Goal: Information Seeking & Learning: Learn about a topic

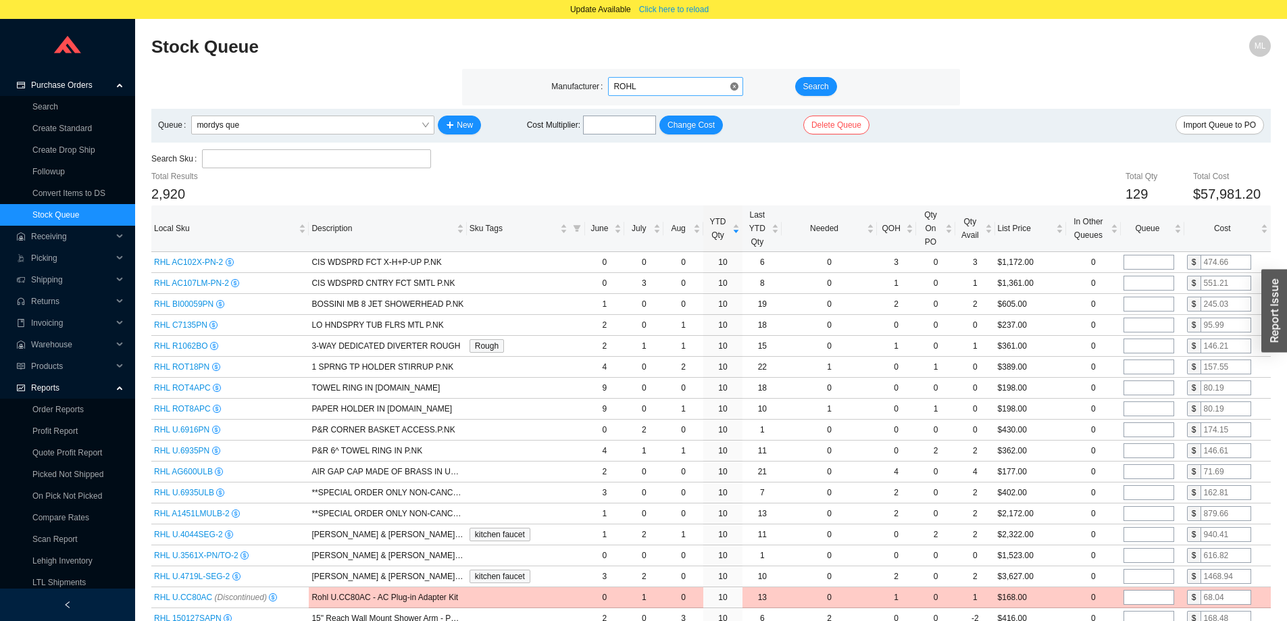
click at [646, 77] on div "Manufacturer ROHL Search" at bounding box center [710, 87] width 497 height 36
click at [642, 86] on span "ROHL" at bounding box center [675, 87] width 124 height 18
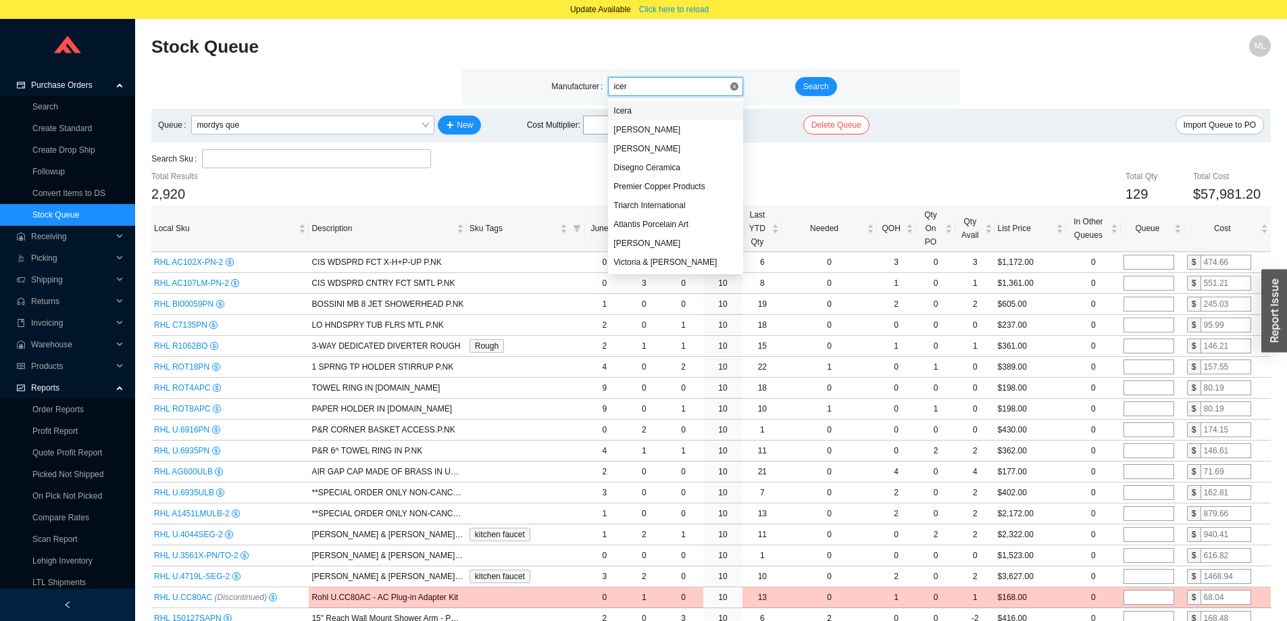
type input "icera"
click at [630, 111] on div "Icera" at bounding box center [675, 111] width 124 height 12
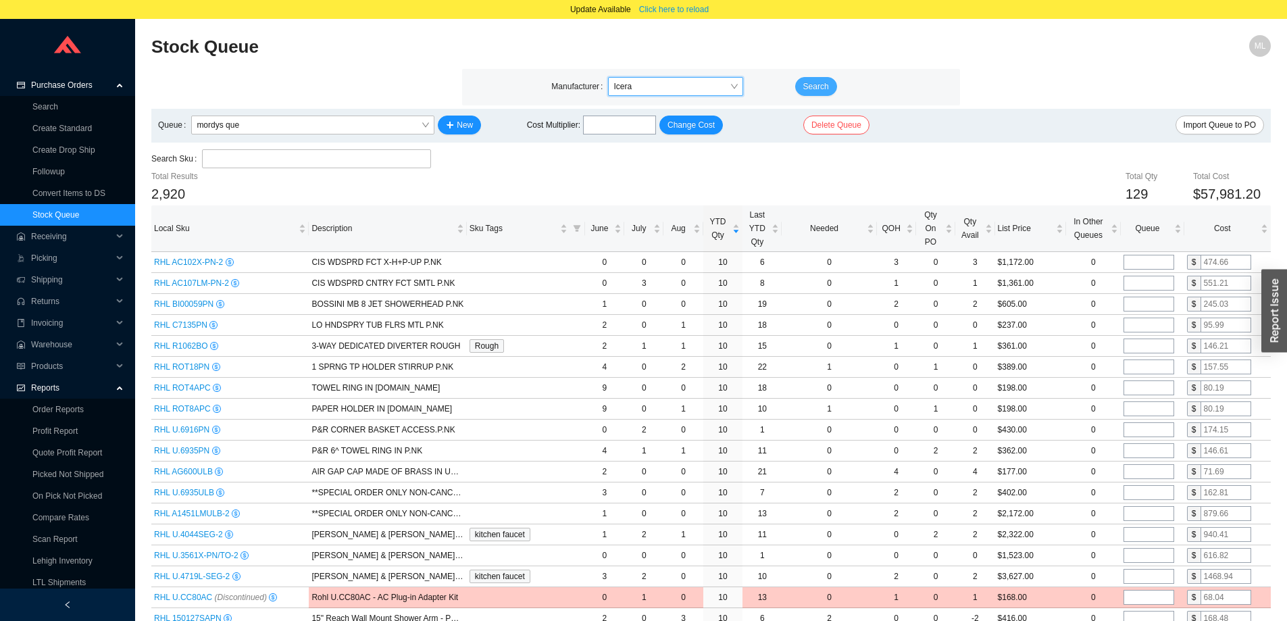
click at [819, 83] on span "Search" at bounding box center [816, 87] width 26 height 14
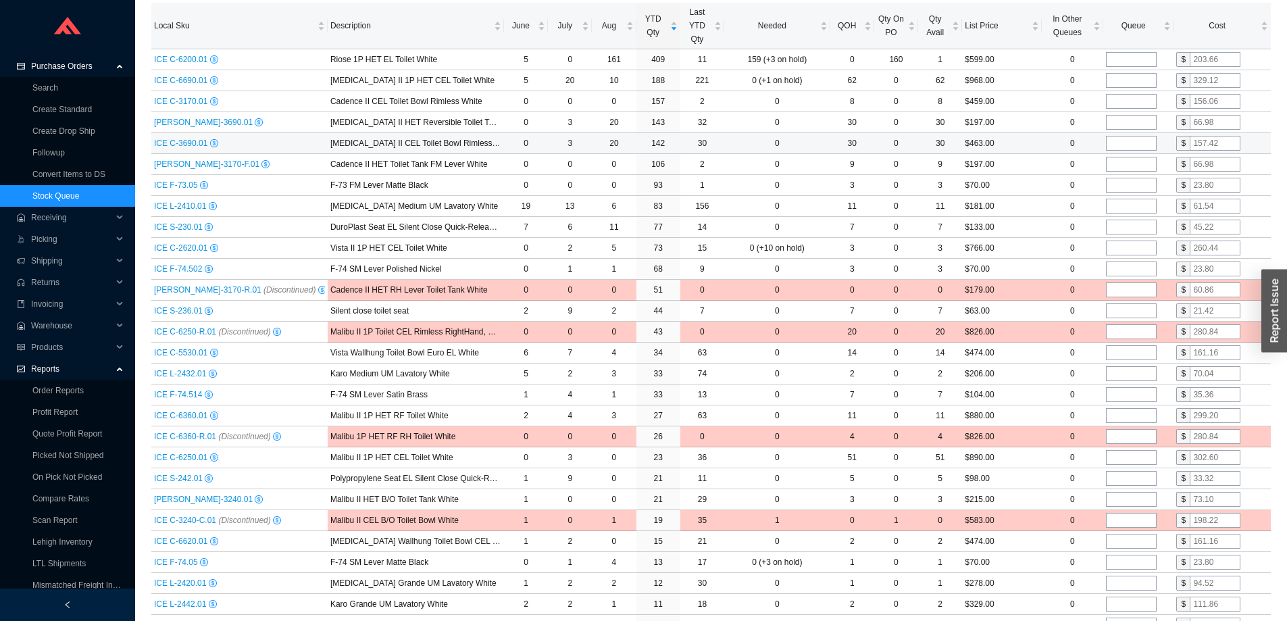
scroll to position [135, 0]
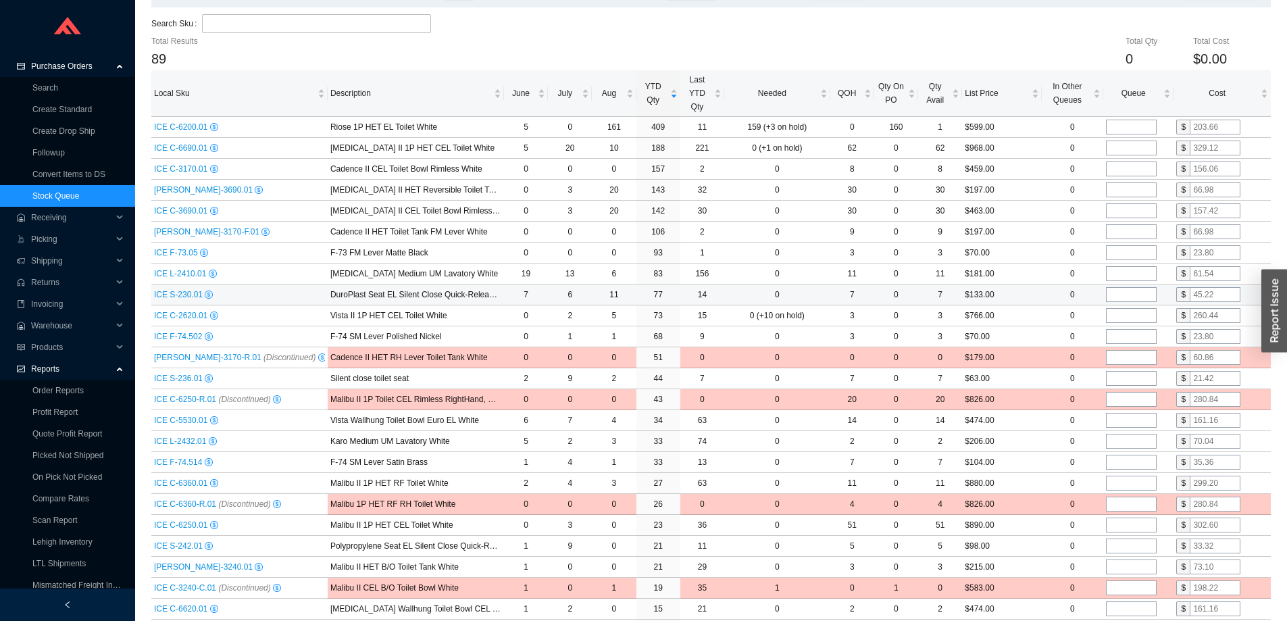
click at [1128, 294] on input "tel" at bounding box center [1131, 294] width 51 height 15
type input "6"
click at [1024, 295] on td "$133.00" at bounding box center [1001, 294] width 79 height 21
click at [1017, 312] on td "$766.00" at bounding box center [1001, 315] width 79 height 21
click at [207, 333] on icon "dollar" at bounding box center [209, 336] width 8 height 8
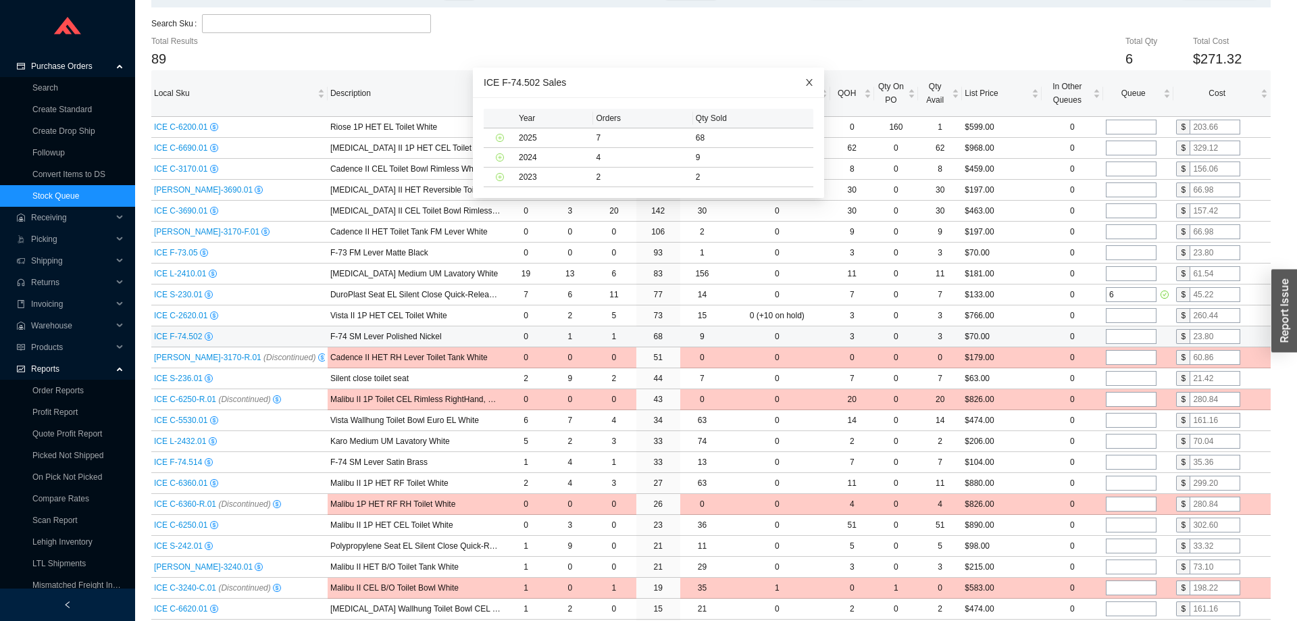
click at [805, 85] on icon "close" at bounding box center [809, 82] width 9 height 9
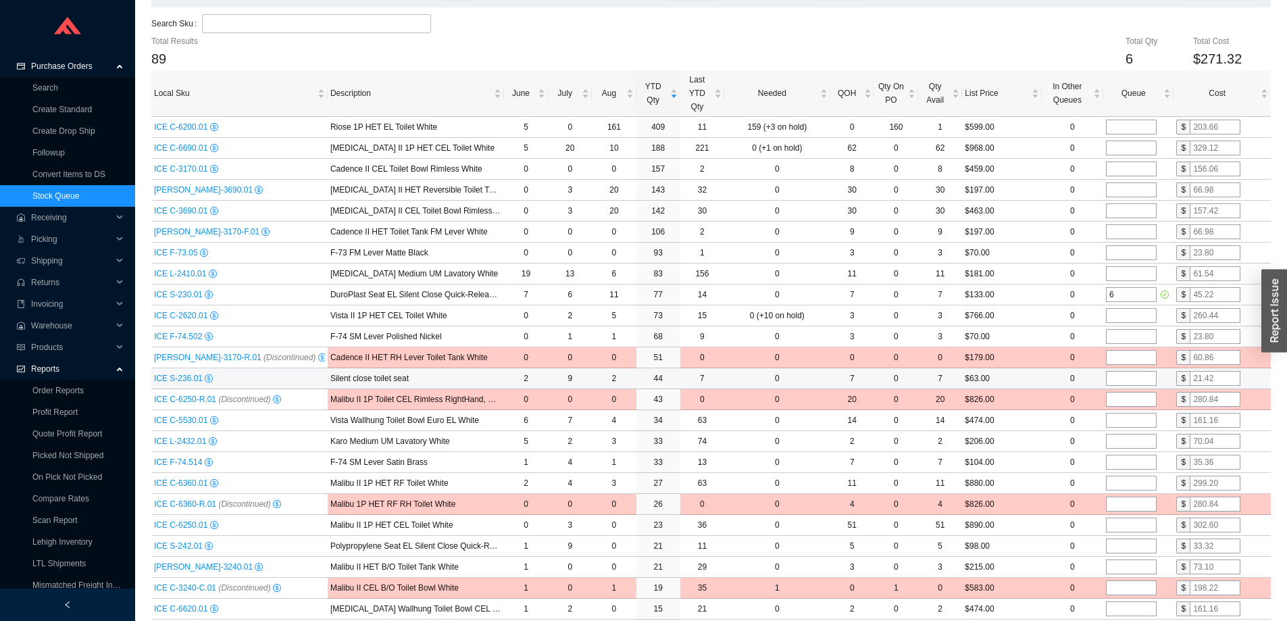
click at [205, 379] on icon "dollar" at bounding box center [208, 378] width 7 height 7
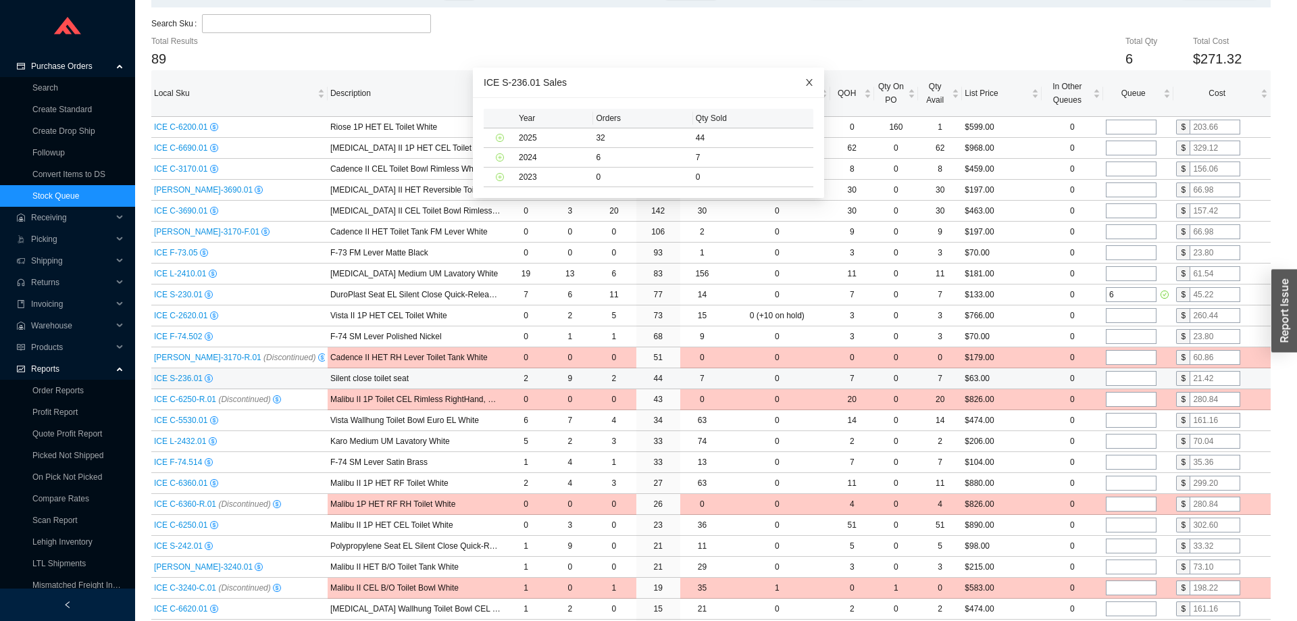
click at [805, 78] on icon "close" at bounding box center [809, 82] width 9 height 9
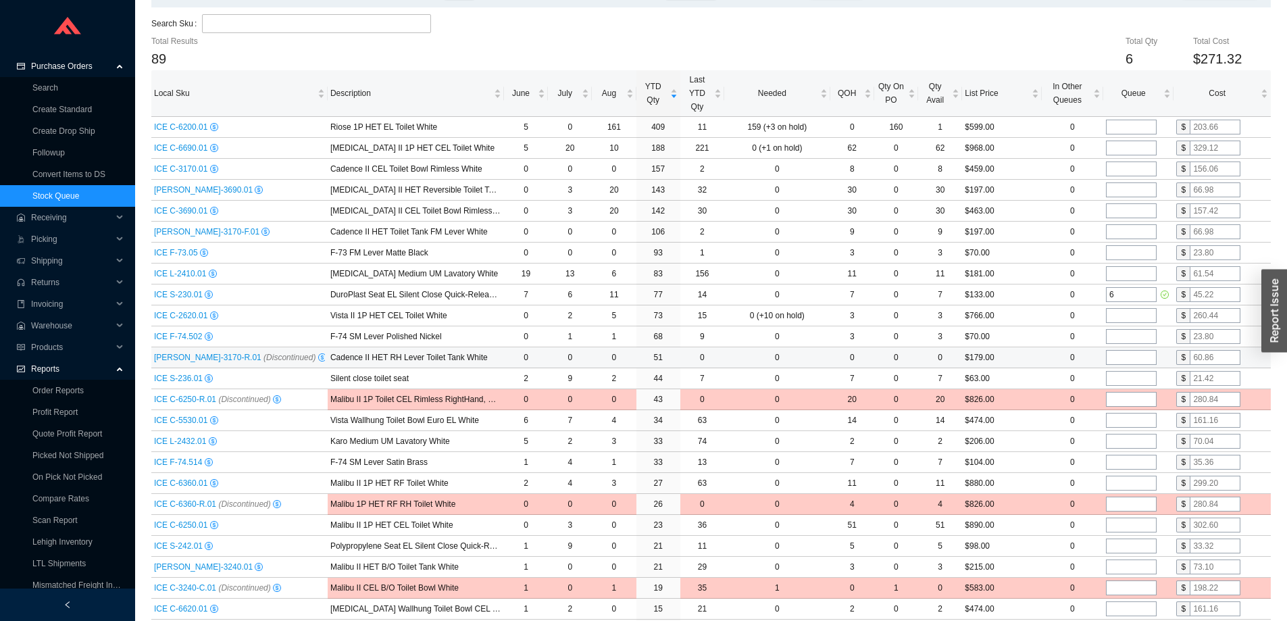
scroll to position [203, 0]
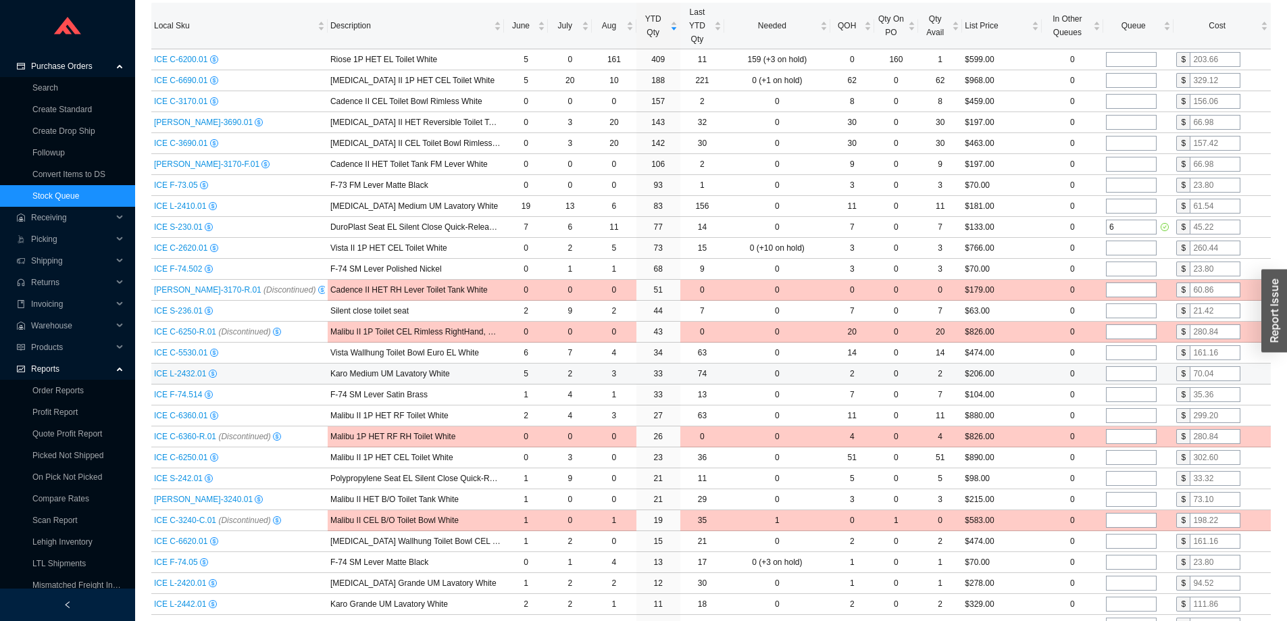
click at [1123, 373] on input "tel" at bounding box center [1131, 373] width 51 height 15
type input "4"
click at [1082, 372] on td "0" at bounding box center [1072, 373] width 61 height 21
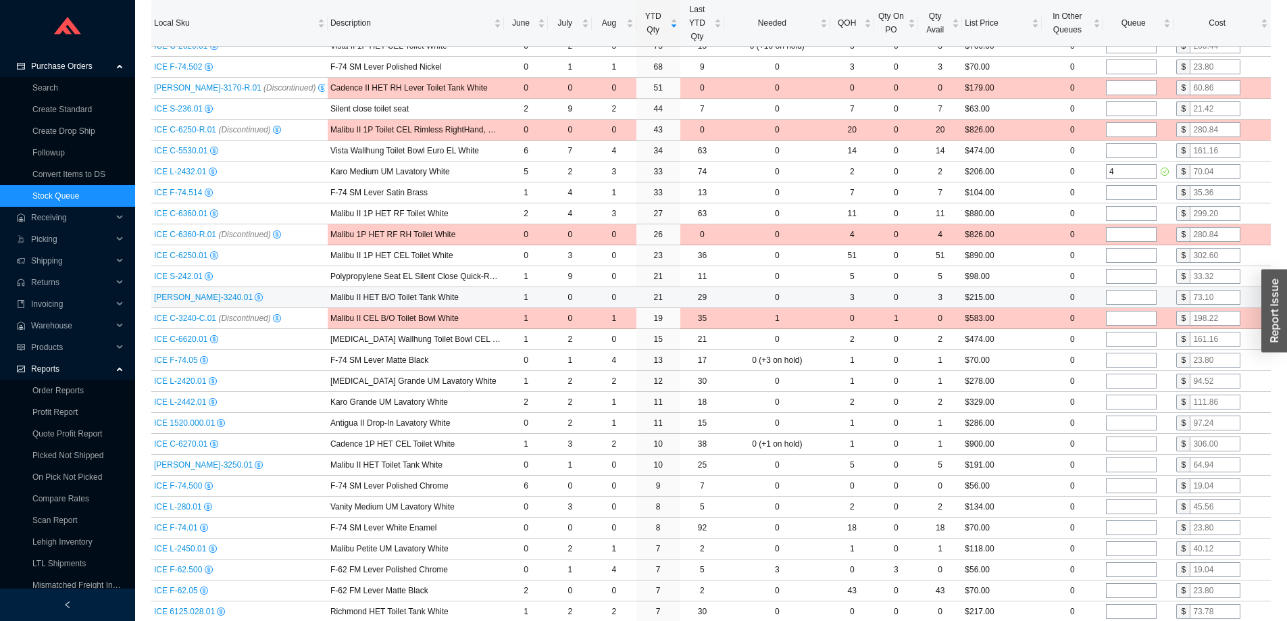
scroll to position [473, 0]
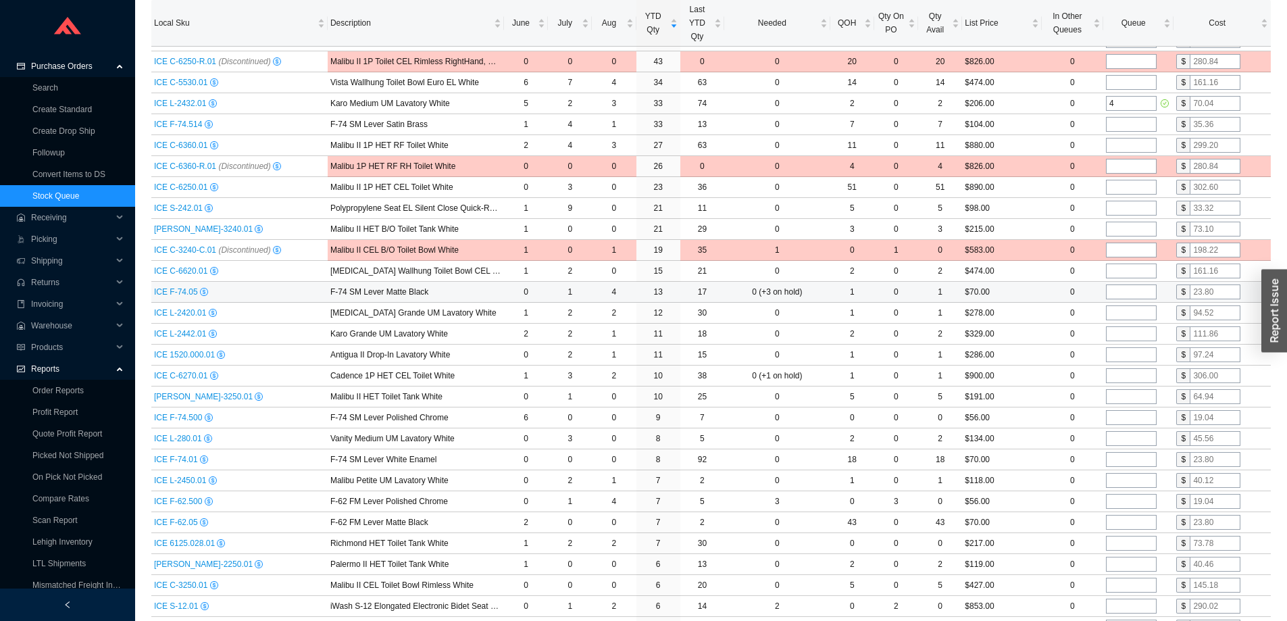
click at [1124, 290] on input "tel" at bounding box center [1131, 291] width 51 height 15
type input "2"
click at [1044, 291] on td "0" at bounding box center [1072, 292] width 61 height 21
click at [1124, 312] on input "tel" at bounding box center [1131, 312] width 51 height 15
type input "2"
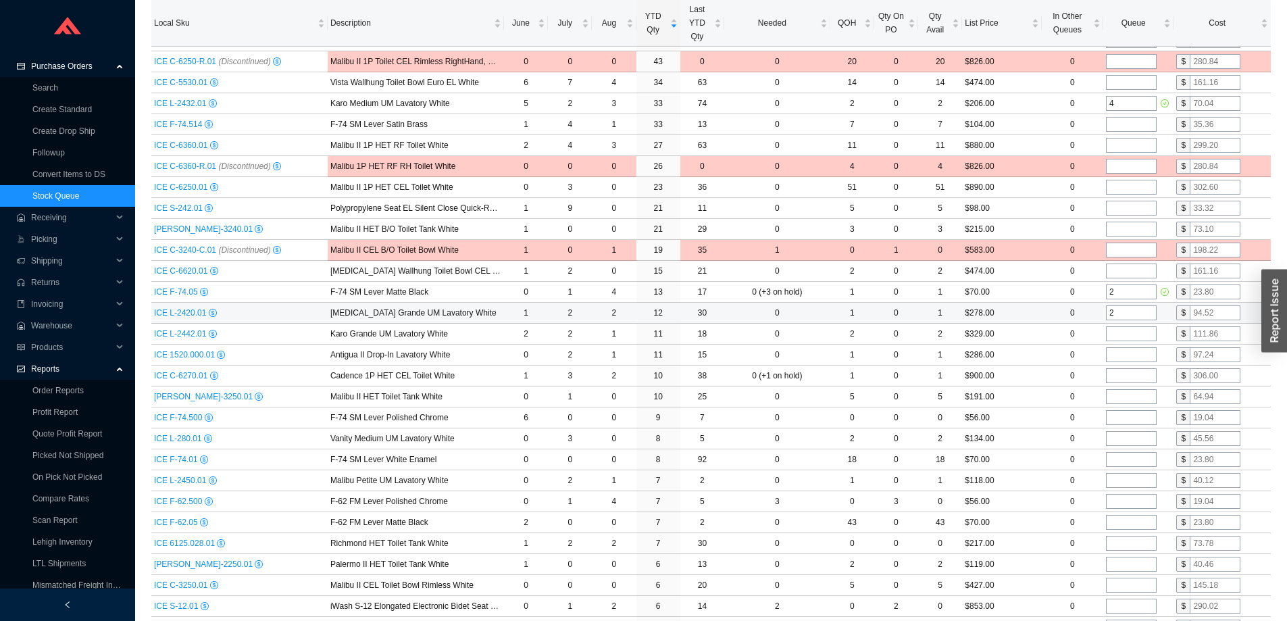
click at [1030, 311] on td "$278.00" at bounding box center [1001, 313] width 79 height 21
click at [1135, 355] on input "tel" at bounding box center [1131, 354] width 51 height 15
type input "1"
click at [1130, 375] on input "tel" at bounding box center [1131, 375] width 51 height 15
type input "1"
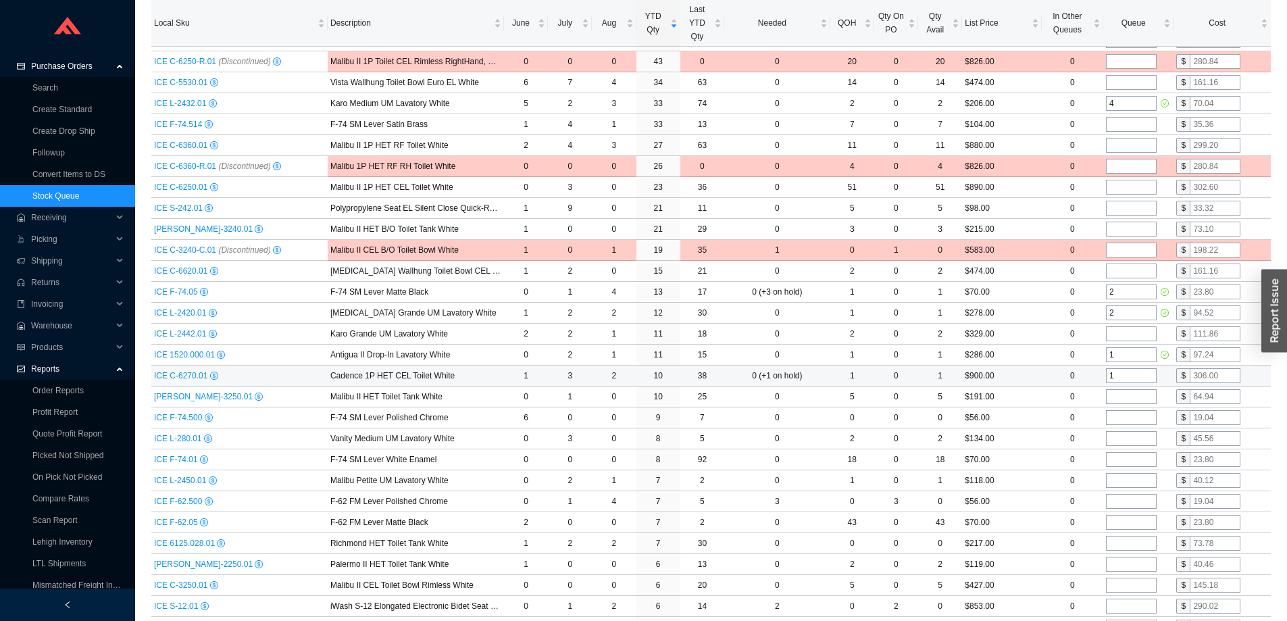
click at [1026, 373] on td "$900.00" at bounding box center [1001, 375] width 79 height 21
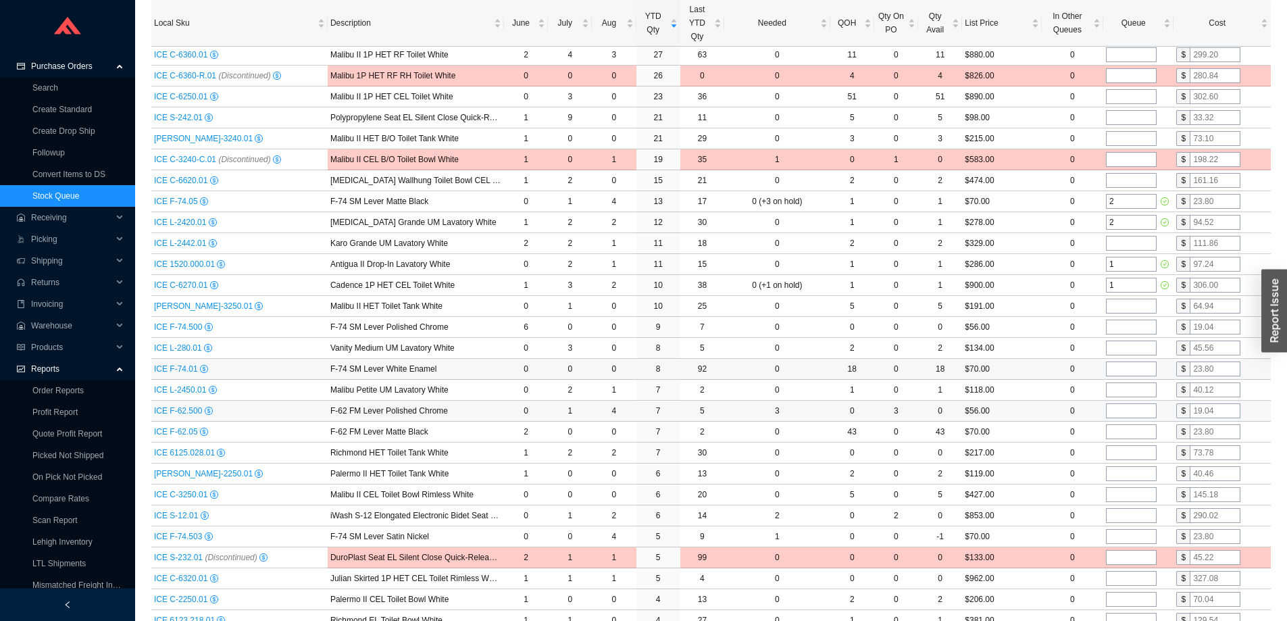
scroll to position [608, 0]
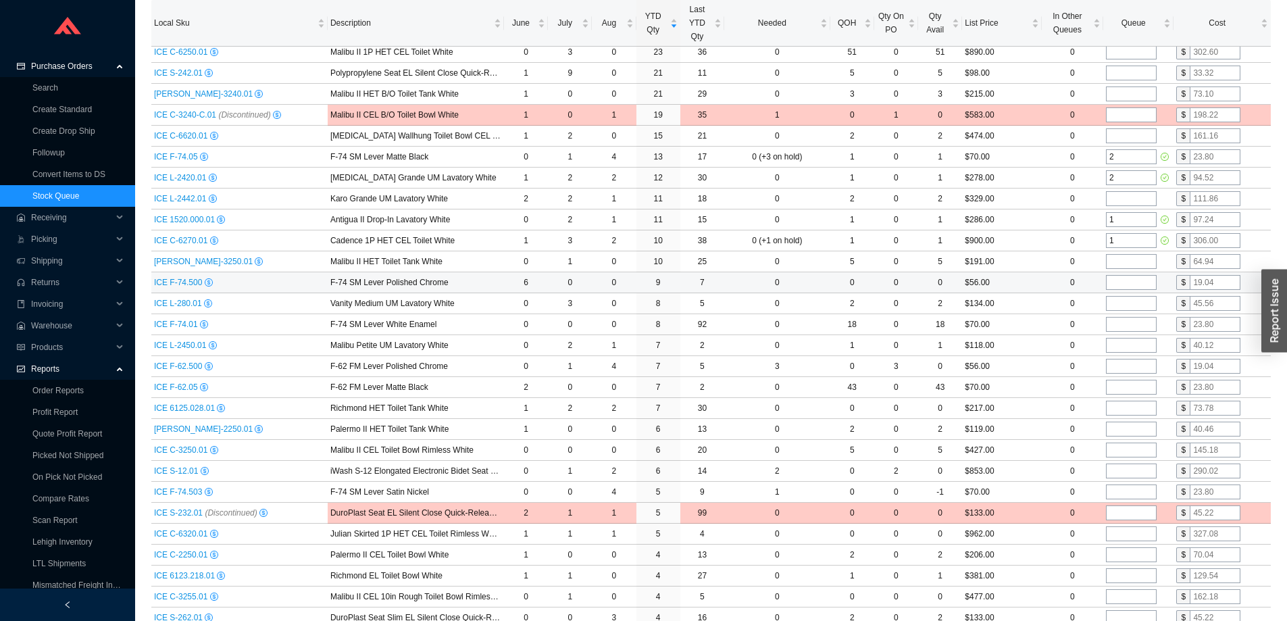
click at [1043, 284] on td "0" at bounding box center [1072, 282] width 61 height 21
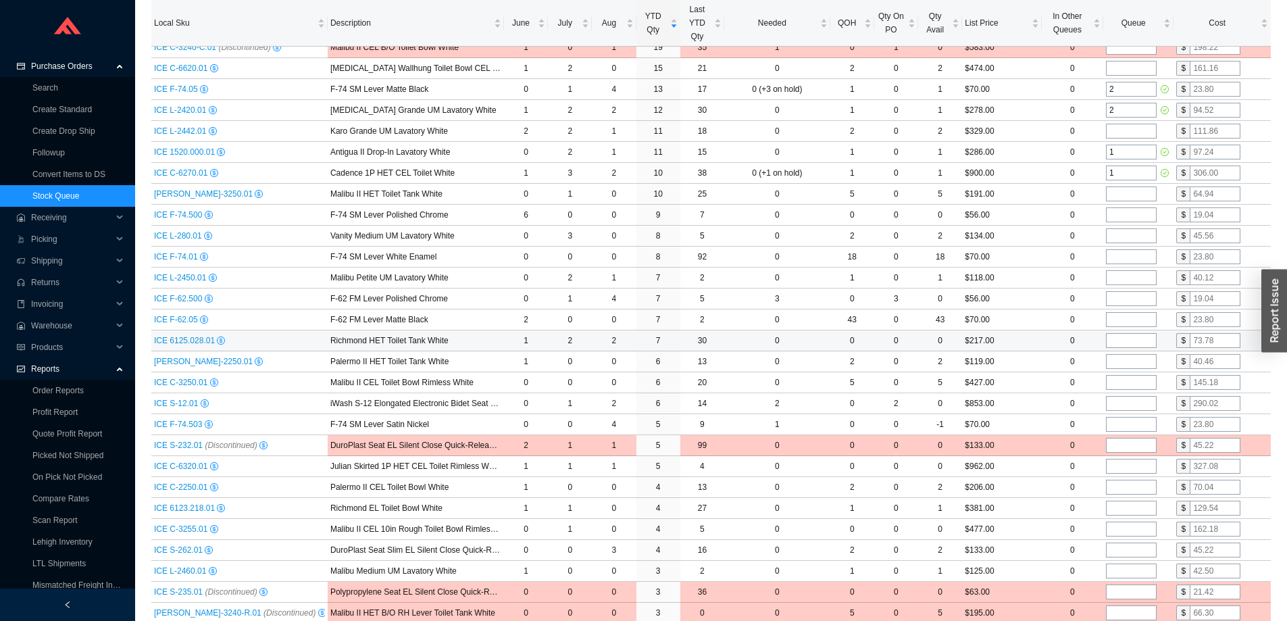
click at [1126, 341] on input "tel" at bounding box center [1131, 340] width 51 height 15
type input "2"
click at [1034, 339] on td "$217.00" at bounding box center [1001, 340] width 79 height 21
click at [1138, 403] on input "tel" at bounding box center [1131, 403] width 51 height 15
type input "1"
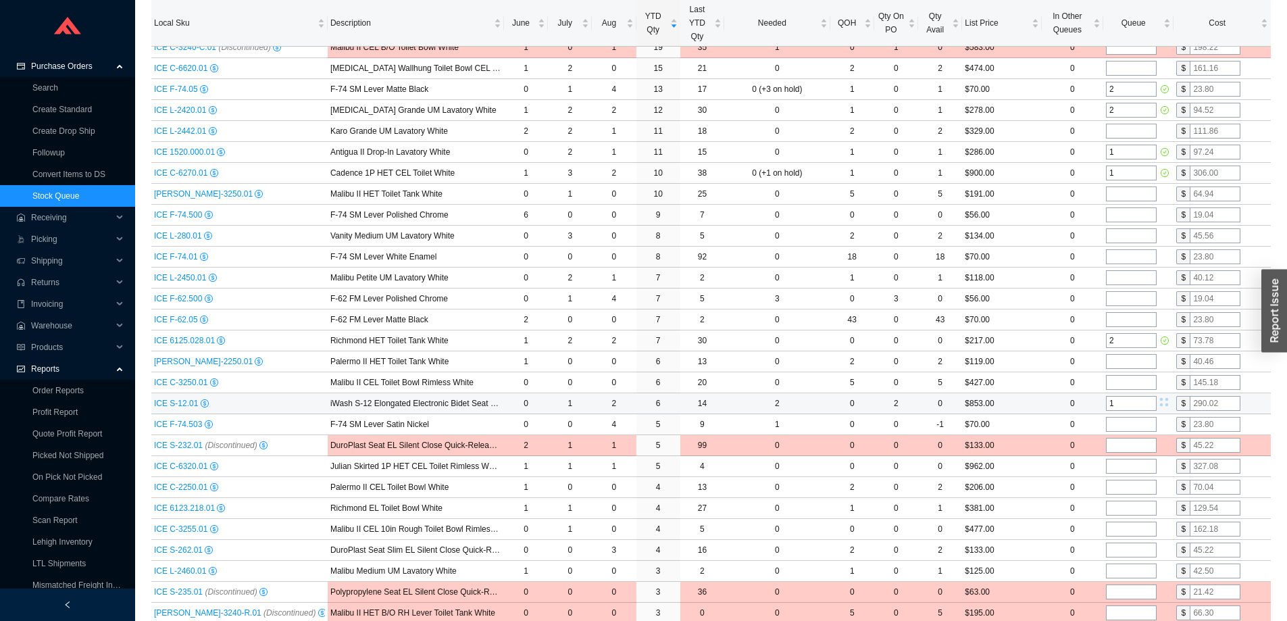
click at [1035, 401] on td "$853.00" at bounding box center [1001, 403] width 79 height 21
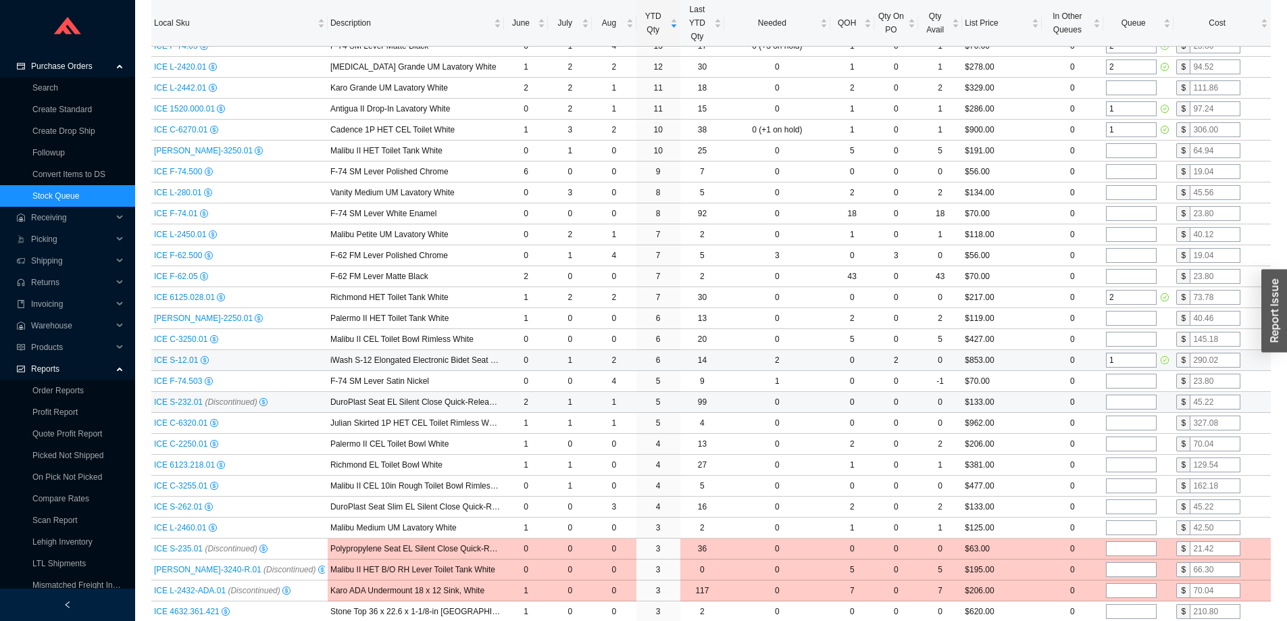
scroll to position [743, 0]
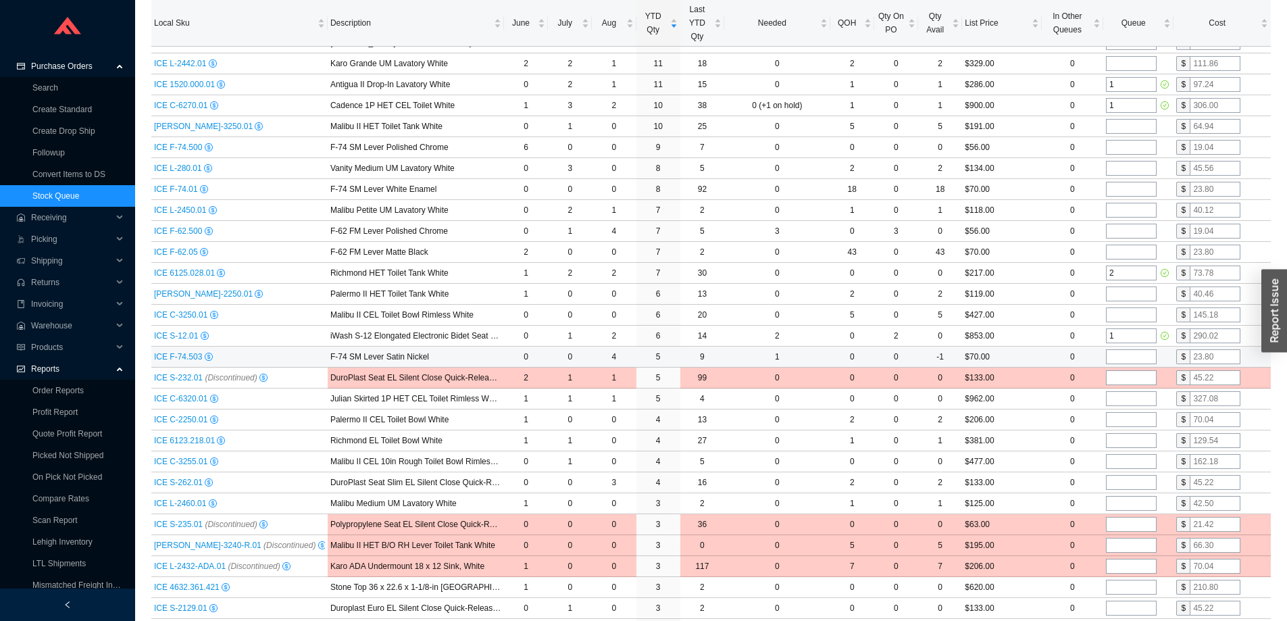
click at [1138, 353] on input "tel" at bounding box center [1131, 356] width 51 height 15
type input "1"
click at [1024, 353] on td "$70.00" at bounding box center [1001, 357] width 79 height 21
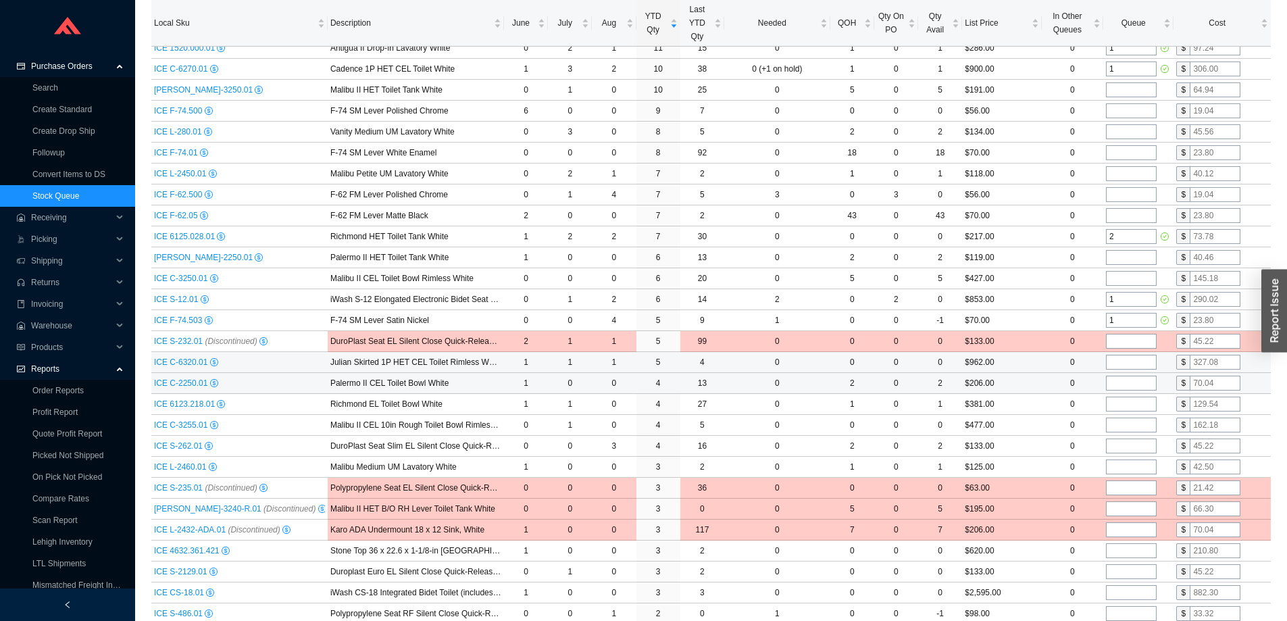
scroll to position [811, 0]
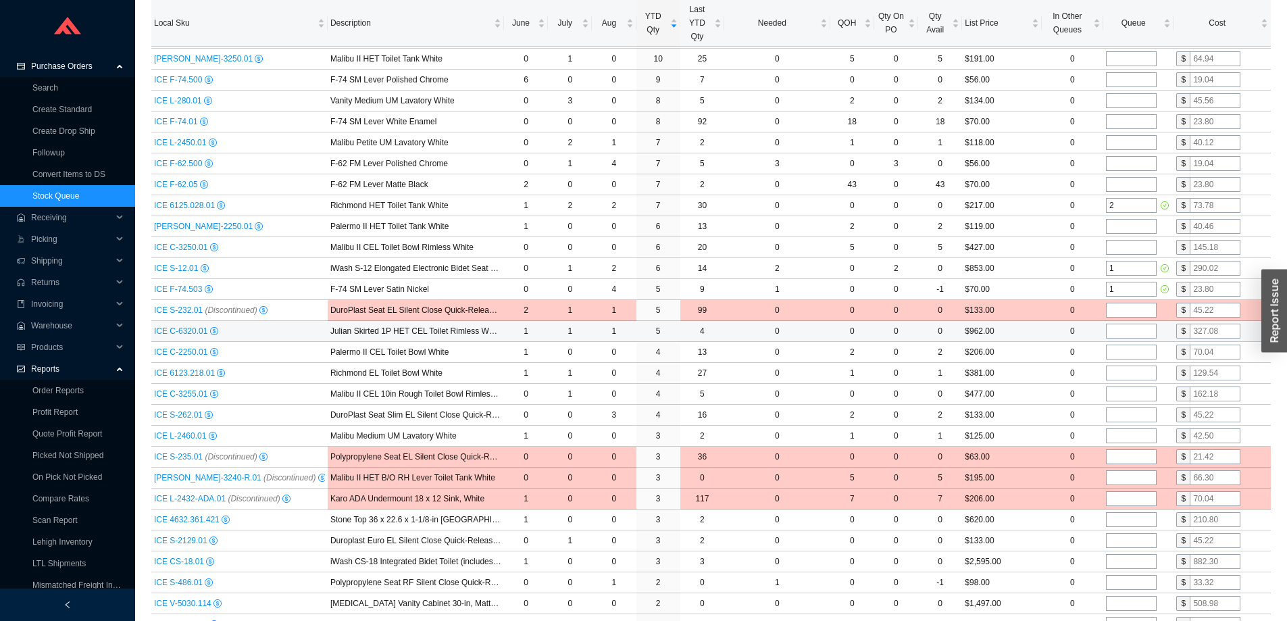
click at [1134, 334] on input "tel" at bounding box center [1131, 331] width 51 height 15
type input "1"
click at [1011, 332] on td "$962.00" at bounding box center [1001, 331] width 79 height 21
click at [1126, 373] on input "tel" at bounding box center [1131, 372] width 51 height 15
type input "1"
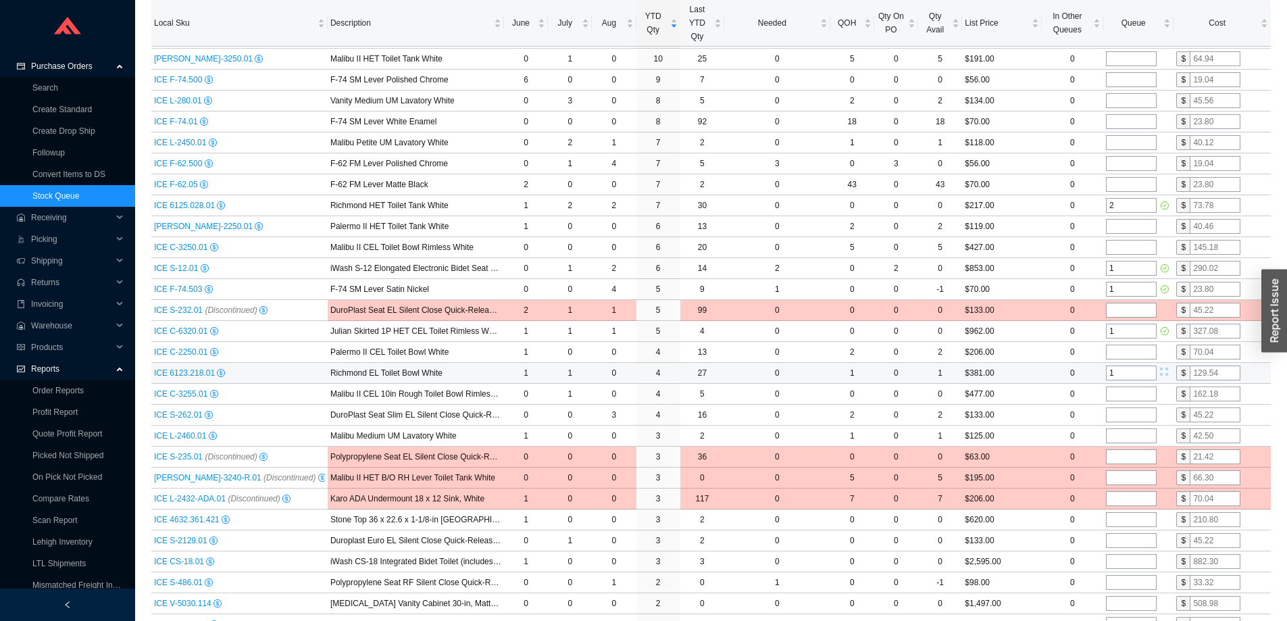
click at [1035, 375] on td "$381.00" at bounding box center [1001, 373] width 79 height 21
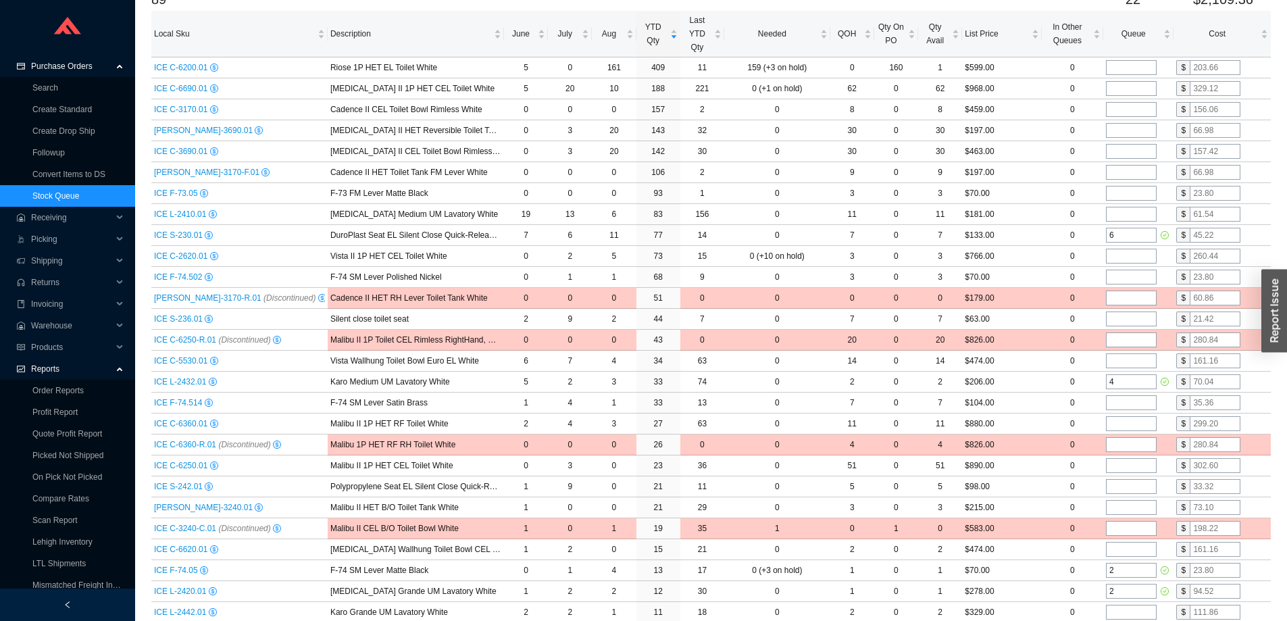
scroll to position [0, 0]
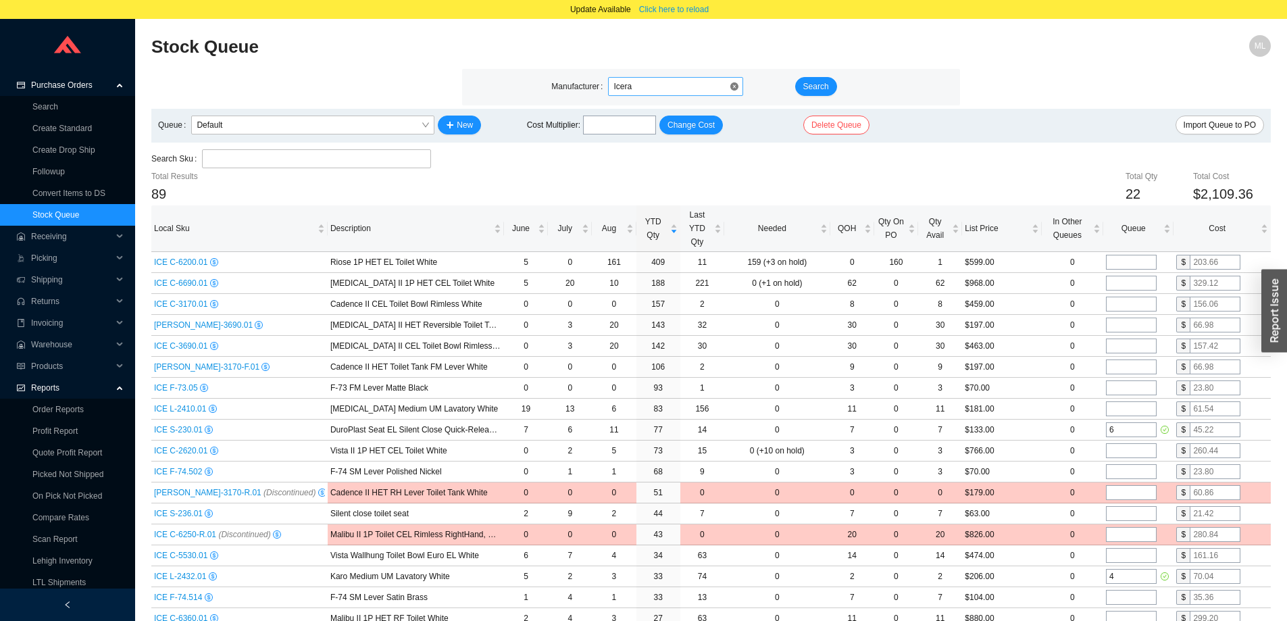
click at [640, 86] on span "Icera" at bounding box center [675, 87] width 124 height 18
type input "axent"
click at [634, 105] on div "Axent" at bounding box center [675, 111] width 124 height 12
click at [811, 83] on span "Search" at bounding box center [816, 87] width 26 height 14
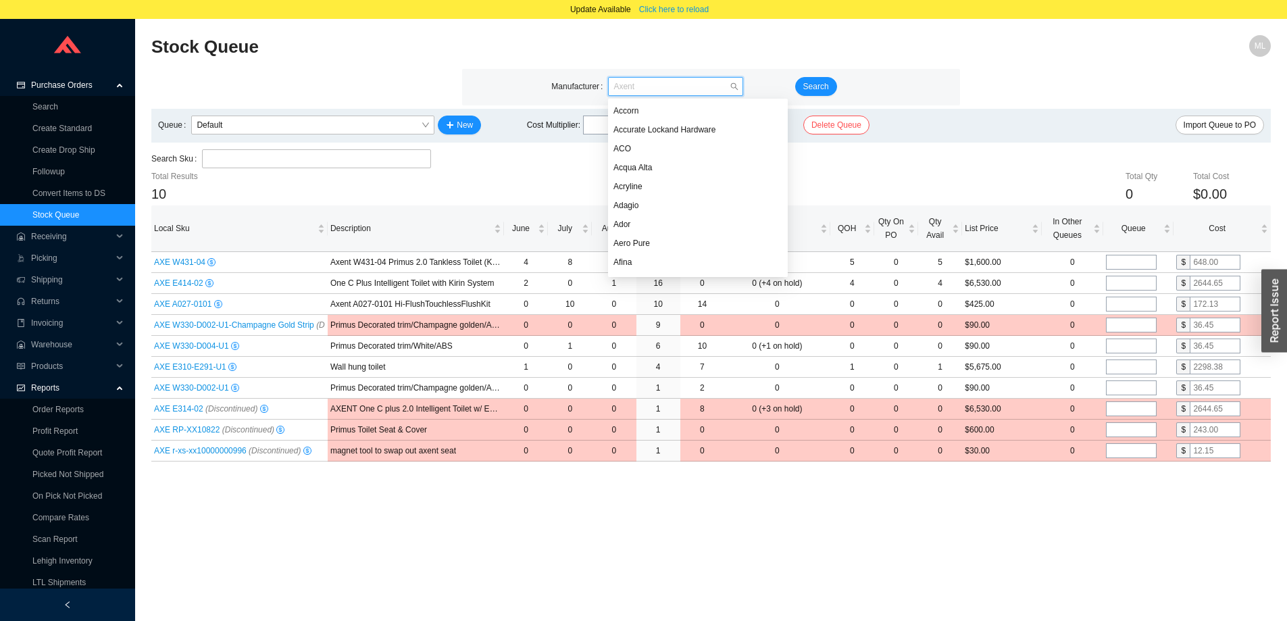
scroll to position [830, 0]
drag, startPoint x: 657, startPoint y: 87, endPoint x: 549, endPoint y: 91, distance: 107.5
click at [551, 91] on div "Manufacturer Axent" at bounding box center [670, 87] width 243 height 20
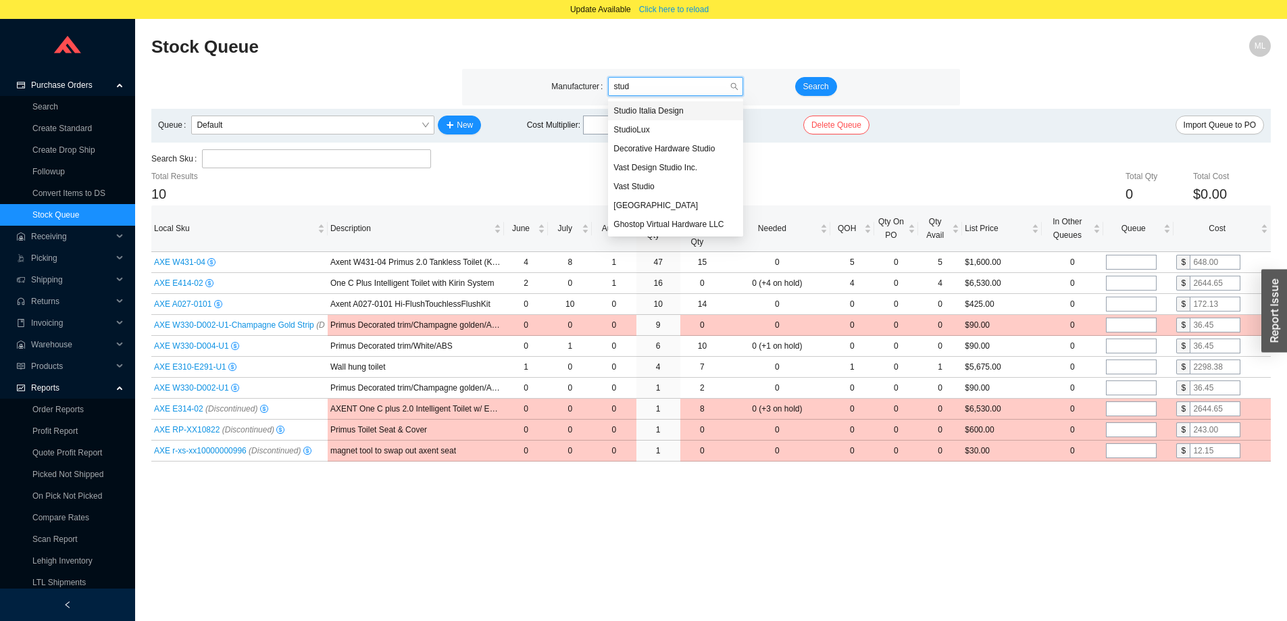
scroll to position [0, 0]
type input "studi"
click at [640, 134] on div "StudioLux" at bounding box center [675, 130] width 124 height 12
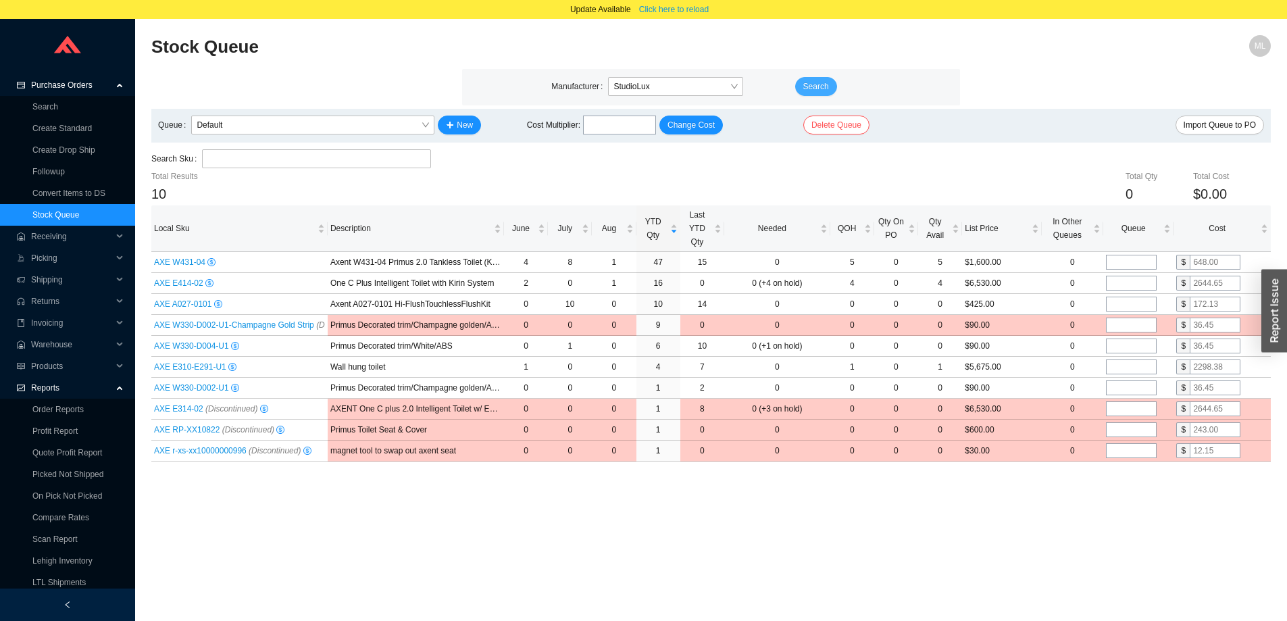
click at [811, 80] on span "Search" at bounding box center [816, 87] width 26 height 14
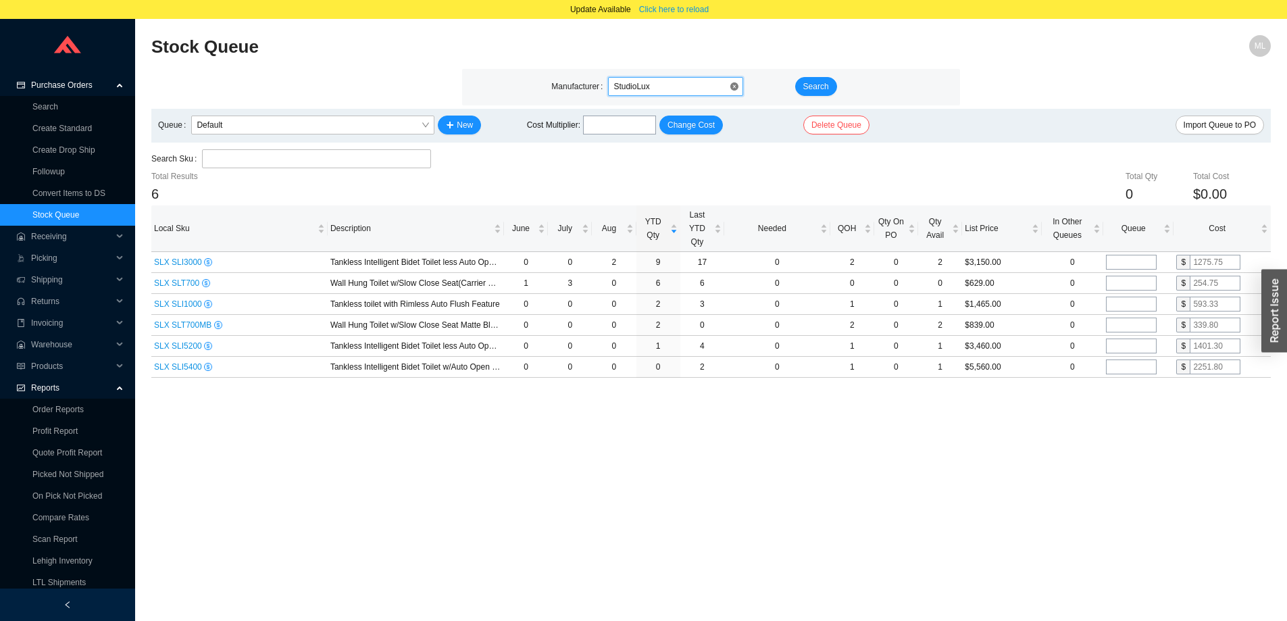
click at [655, 92] on span "StudioLux" at bounding box center [675, 87] width 124 height 18
type input "axen"
click at [645, 111] on div "Axent" at bounding box center [675, 111] width 124 height 12
click at [811, 84] on span "Search" at bounding box center [816, 87] width 26 height 14
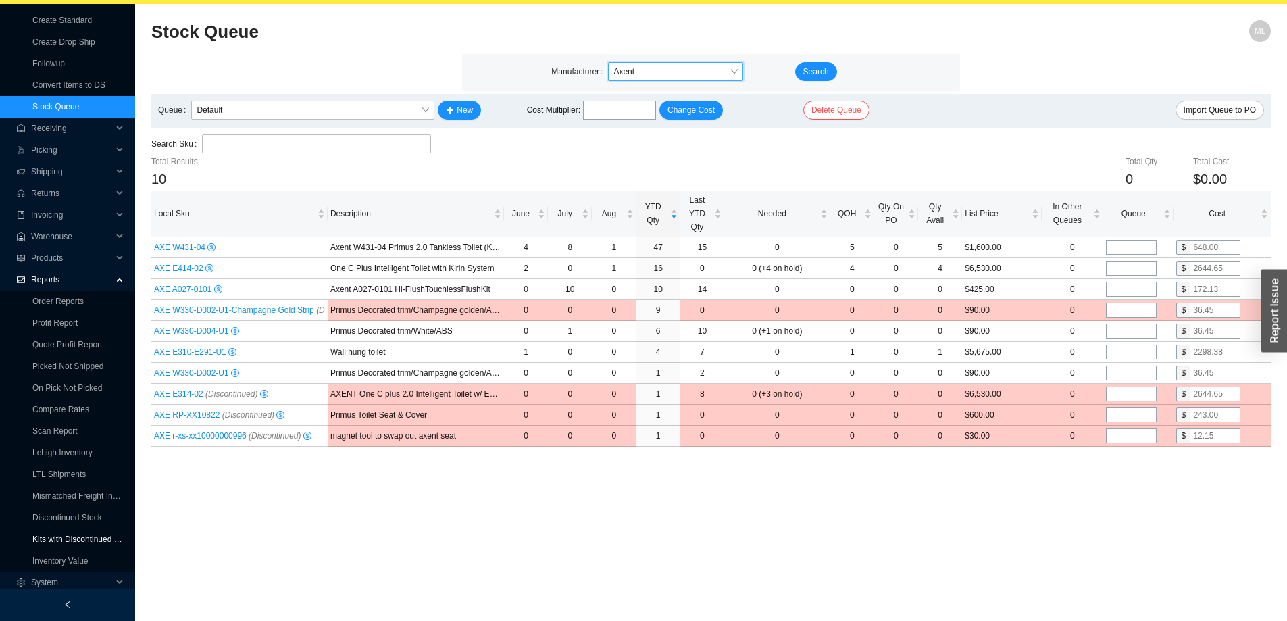
scroll to position [19, 0]
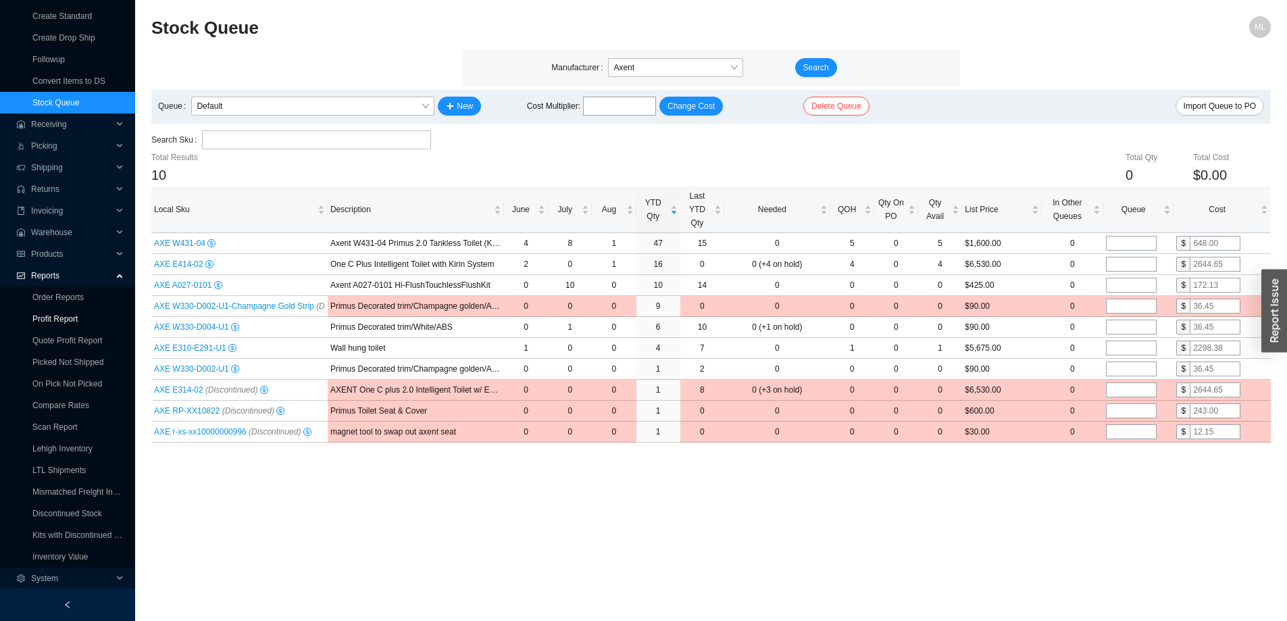
click at [54, 314] on link "Profit Report" at bounding box center [54, 318] width 45 height 9
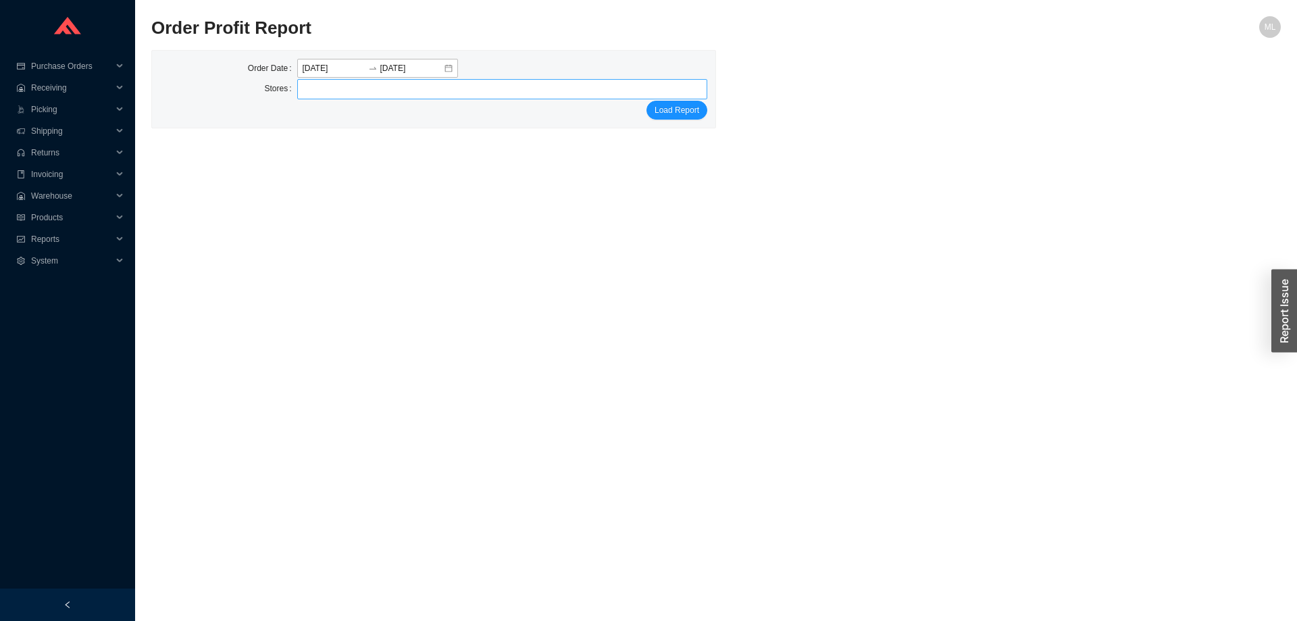
click at [519, 89] on div at bounding box center [497, 89] width 394 height 19
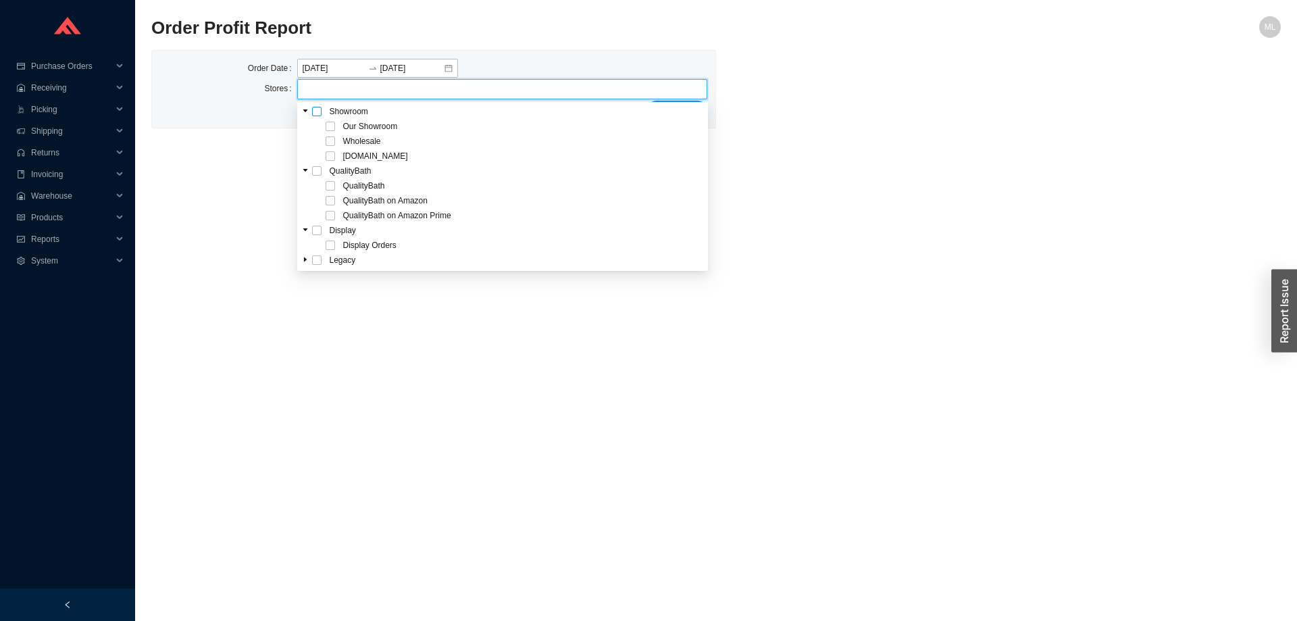
click at [318, 111] on span at bounding box center [316, 111] width 9 height 9
click at [867, 122] on div "Order Date [DATE] [DATE] Stores Our Showroom Wholesale [DOMAIN_NAME] Load Report" at bounding box center [716, 89] width 1130 height 78
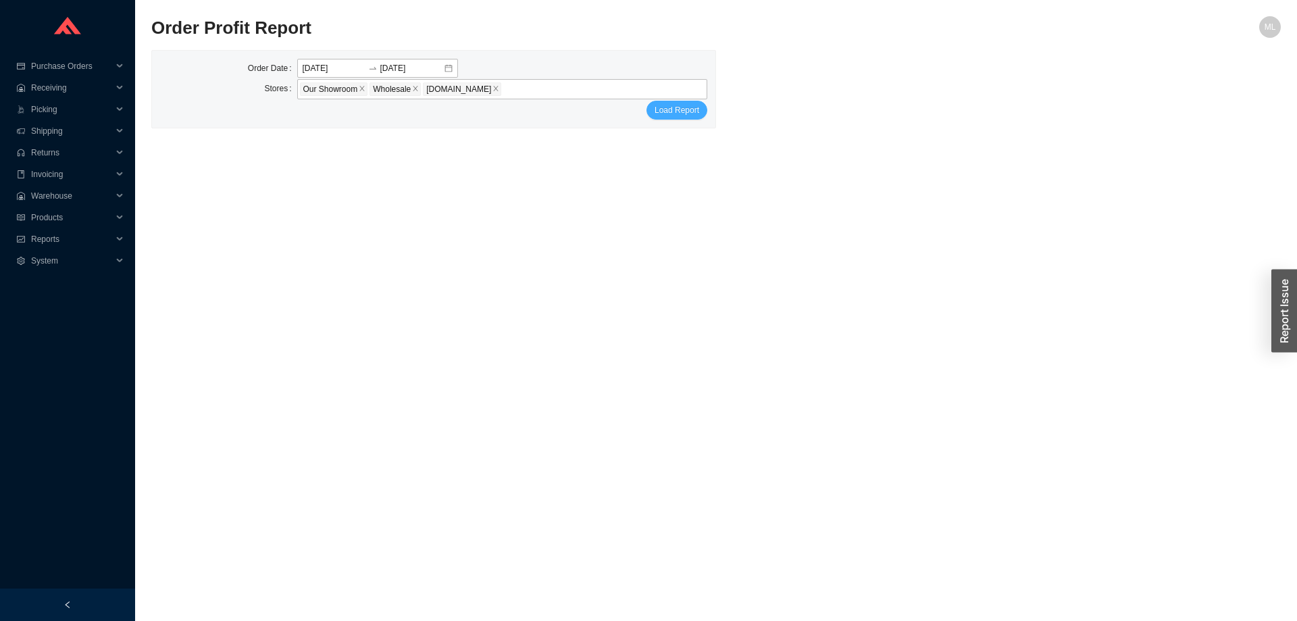
click at [654, 109] on button "Load Report" at bounding box center [677, 110] width 61 height 19
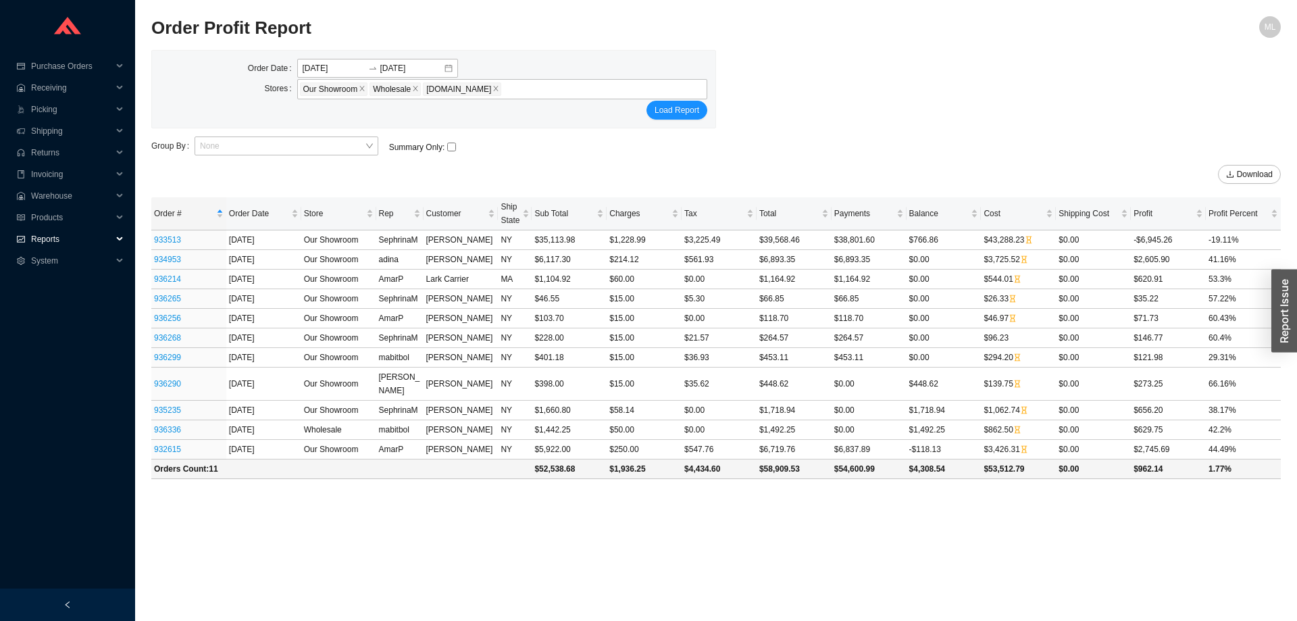
click at [49, 234] on span "Reports" at bounding box center [71, 239] width 81 height 22
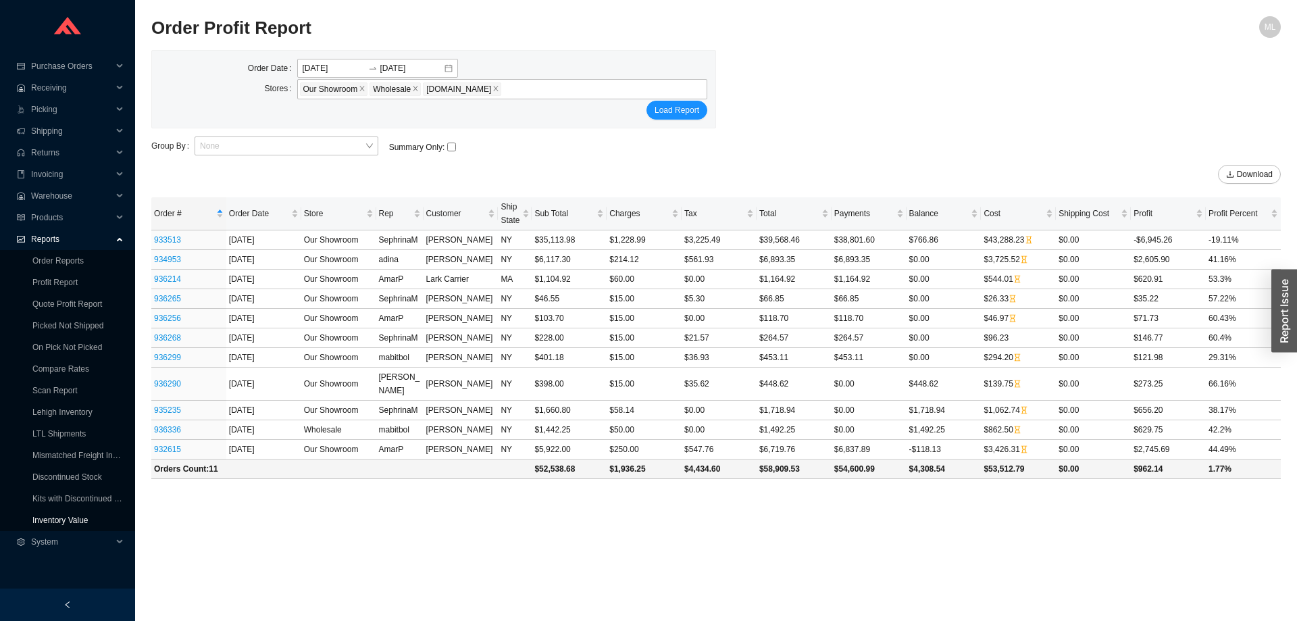
click at [72, 518] on link "Inventory Value" at bounding box center [60, 519] width 56 height 9
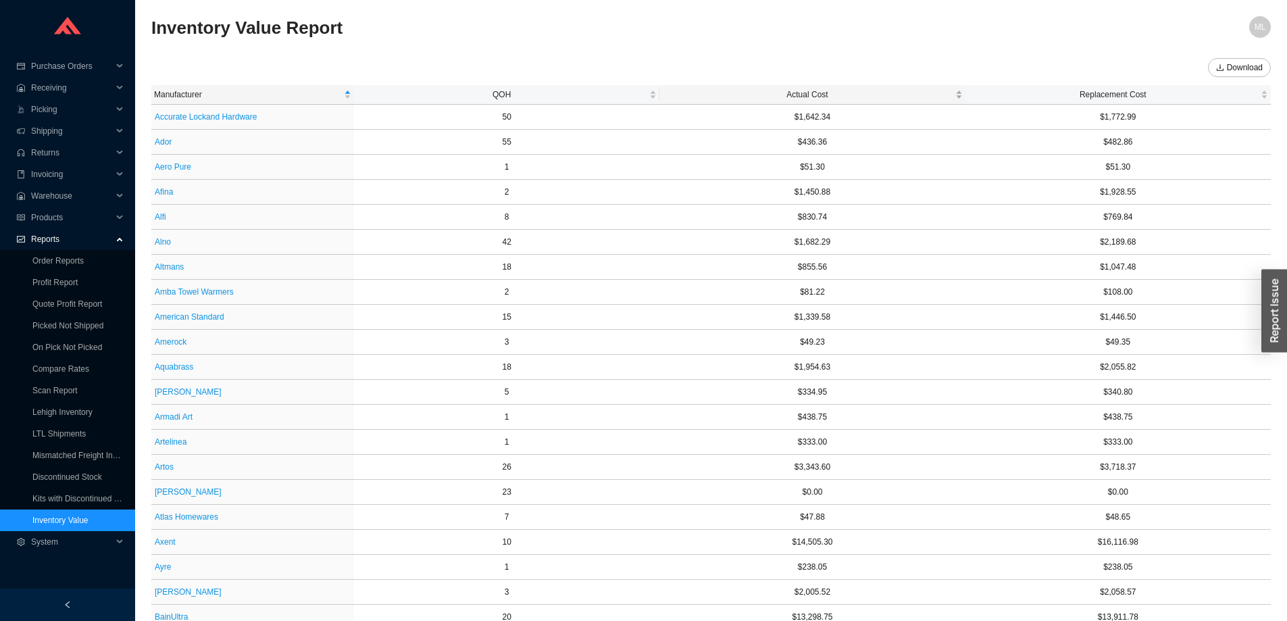
click at [817, 96] on span "Actual Cost" at bounding box center [807, 95] width 290 height 14
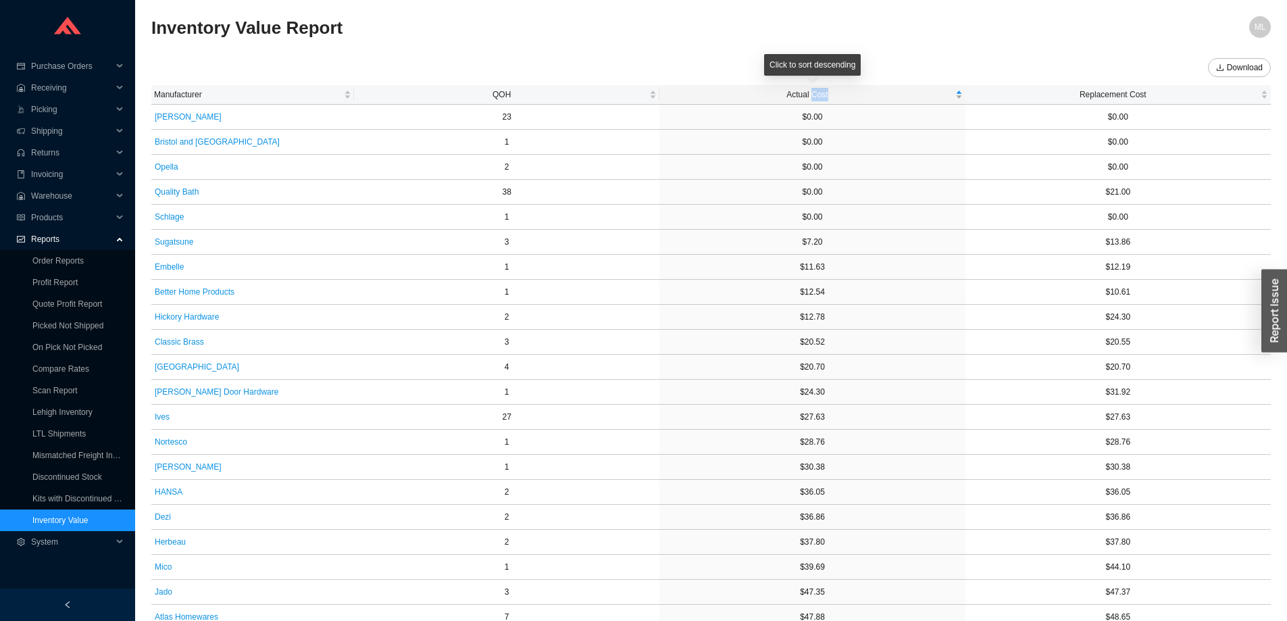
click at [817, 96] on span "Actual Cost" at bounding box center [807, 95] width 290 height 14
